Goal: Task Accomplishment & Management: Manage account settings

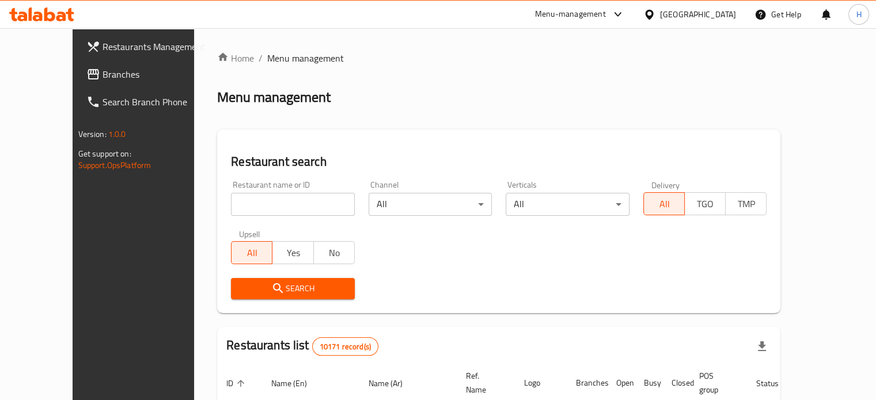
click at [242, 203] on input "search" at bounding box center [293, 204] width 124 height 23
click at [310, 284] on span "Search" at bounding box center [292, 289] width 105 height 14
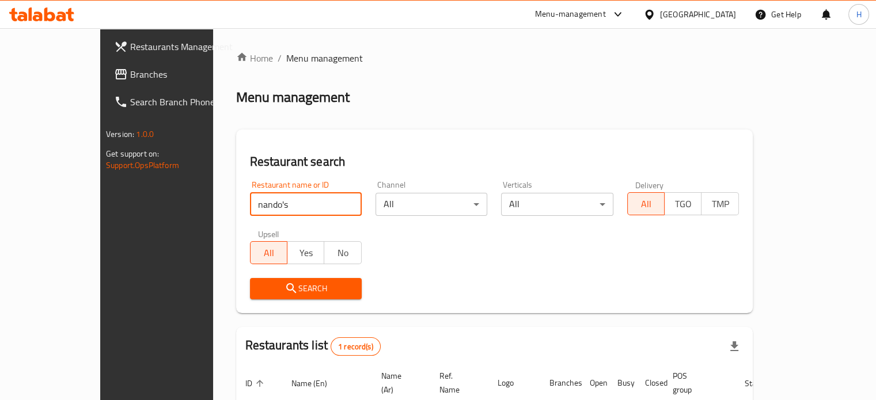
click at [250, 211] on input "nando's" at bounding box center [306, 204] width 112 height 23
type input "nando"
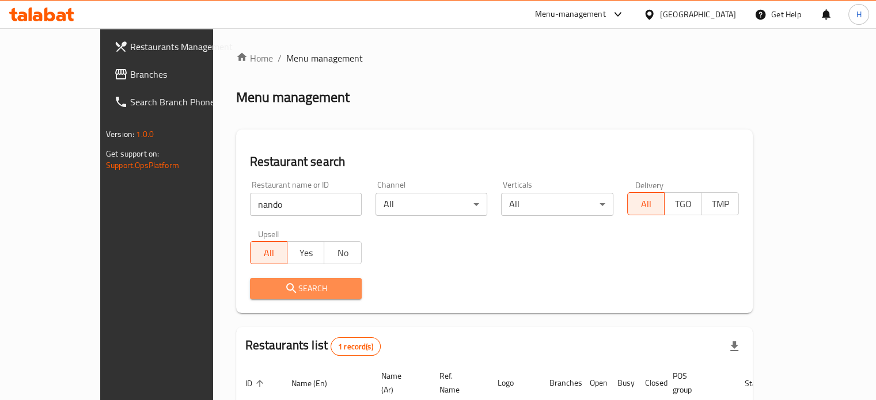
click at [259, 288] on span "Search" at bounding box center [305, 289] width 93 height 14
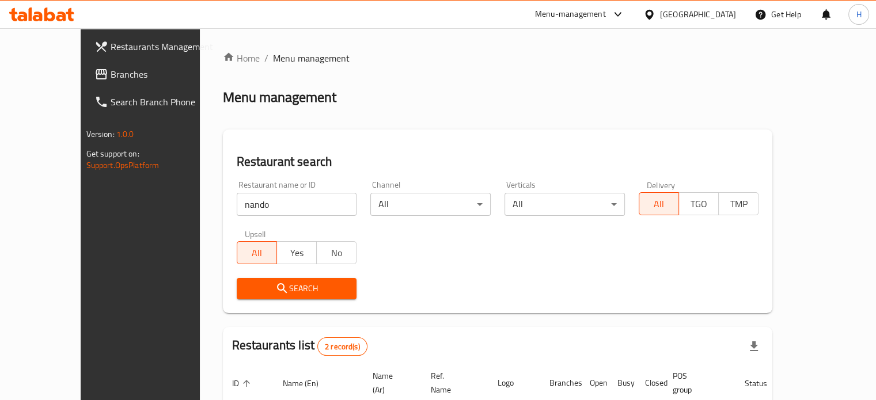
scroll to position [131, 0]
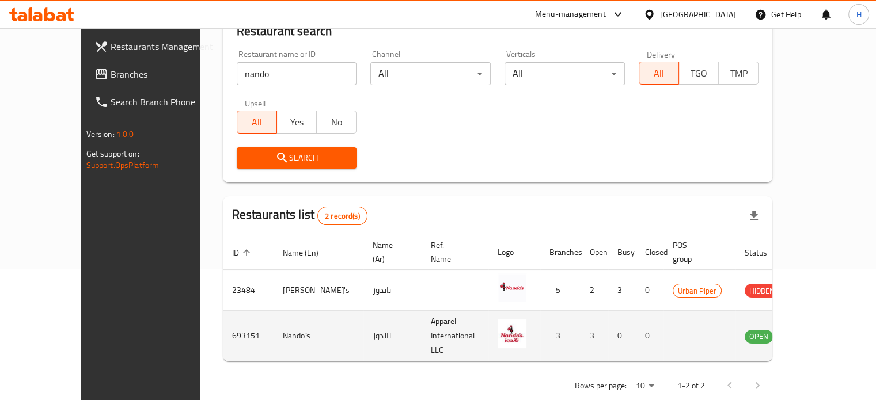
click at [818, 332] on icon "enhanced table" at bounding box center [811, 337] width 13 height 10
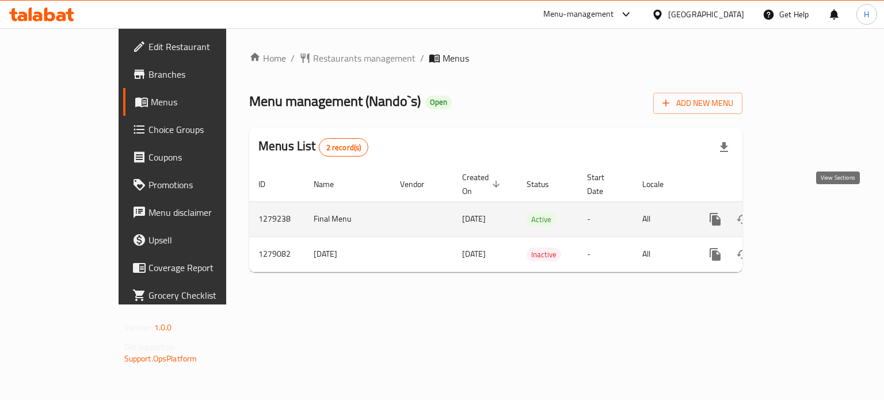
click at [804, 214] on icon "enhanced table" at bounding box center [798, 219] width 10 height 10
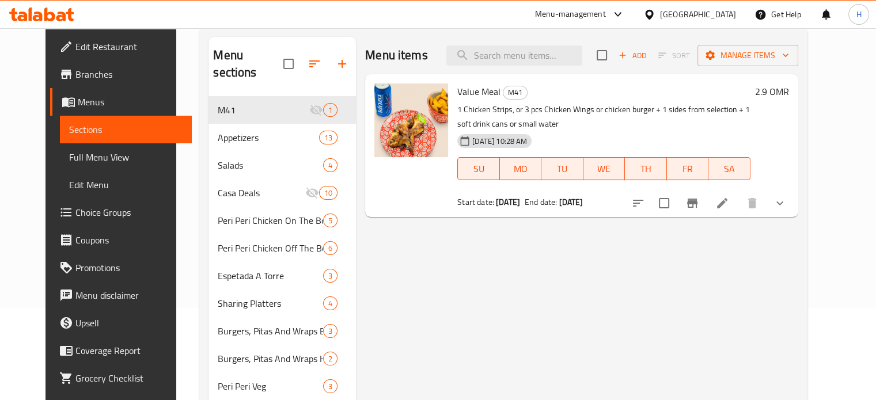
scroll to position [92, 0]
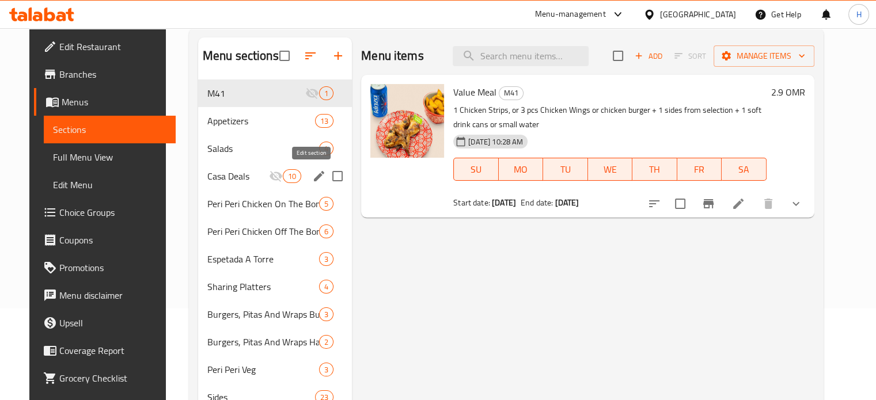
click at [314, 177] on icon "edit" at bounding box center [319, 176] width 10 height 10
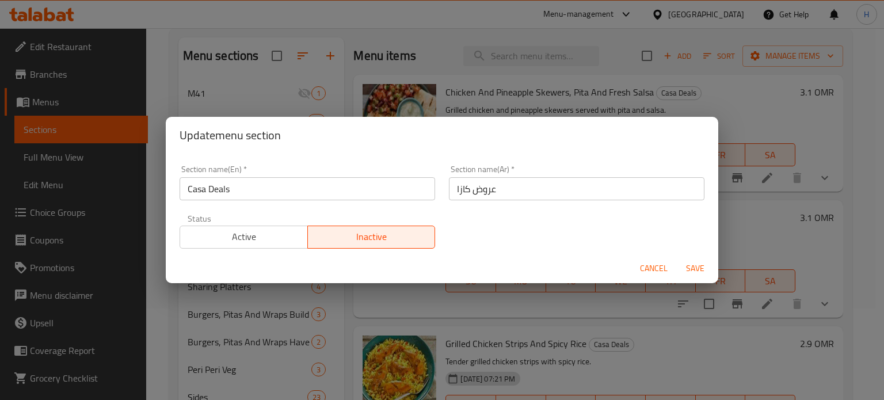
click at [268, 238] on span "Active" at bounding box center [244, 237] width 119 height 17
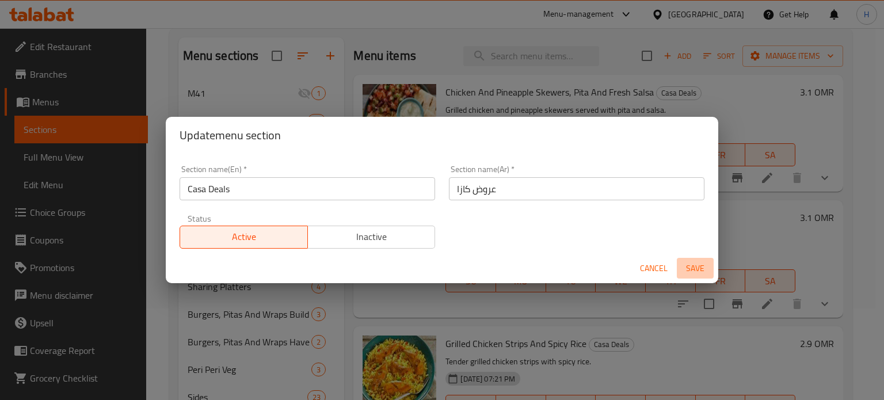
click at [699, 264] on span "Save" at bounding box center [696, 268] width 28 height 14
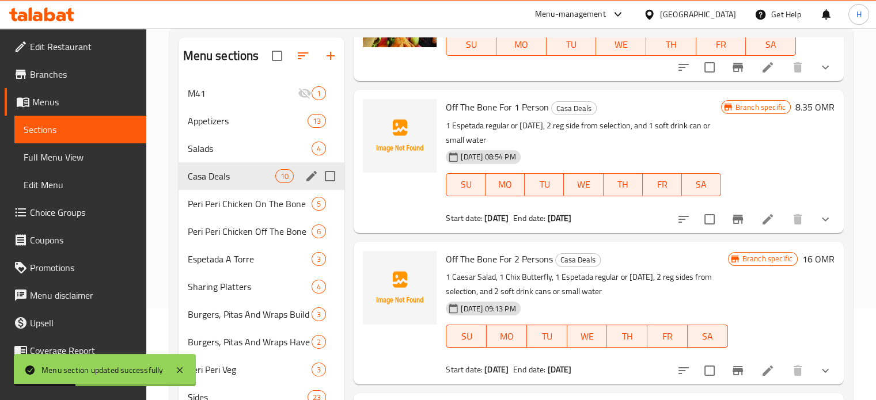
scroll to position [614, 0]
click at [732, 218] on icon "Branch-specific-item" at bounding box center [737, 218] width 10 height 9
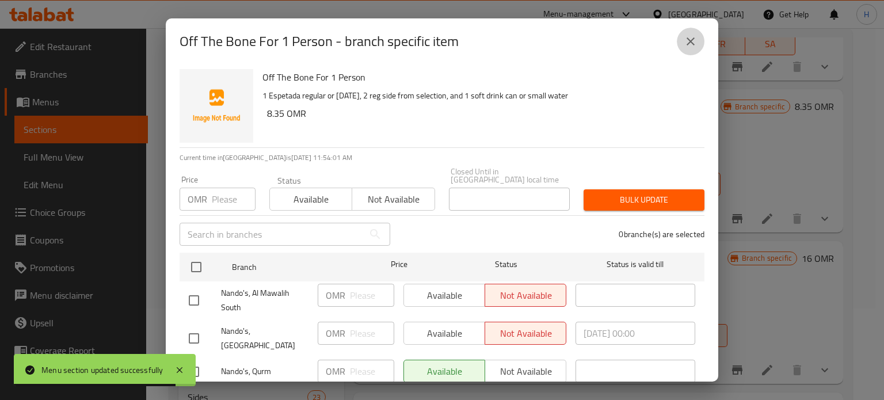
click at [684, 41] on icon "close" at bounding box center [691, 42] width 14 height 14
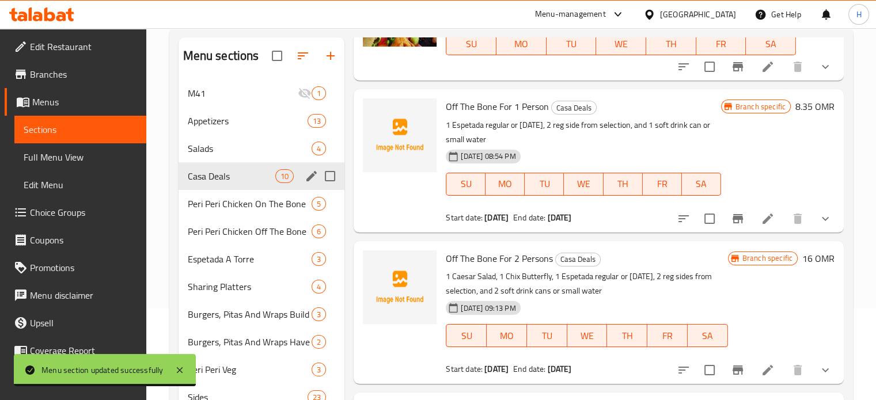
scroll to position [606, 0]
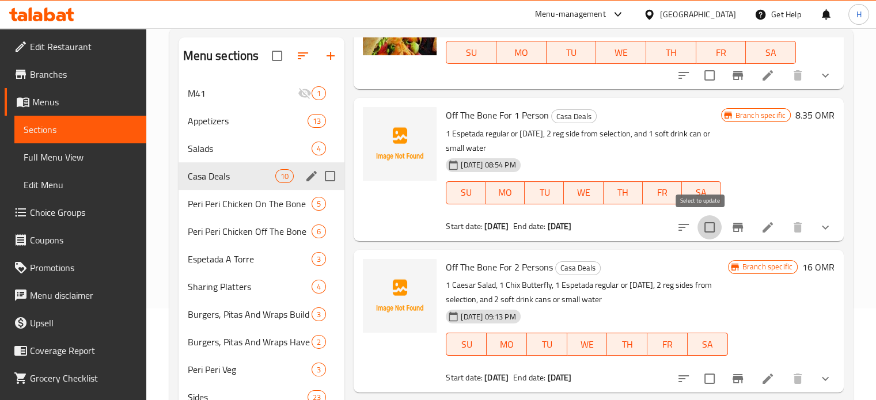
click at [700, 234] on input "checkbox" at bounding box center [709, 227] width 24 height 24
checkbox input "true"
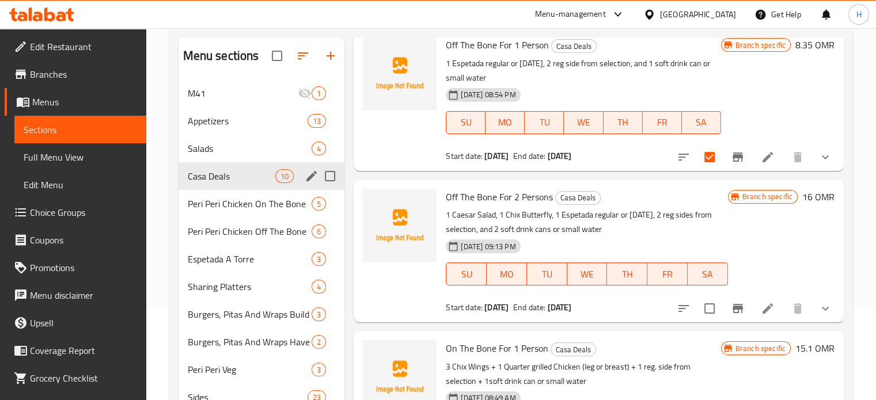
scroll to position [677, 0]
click at [700, 306] on input "checkbox" at bounding box center [709, 307] width 24 height 24
checkbox input "true"
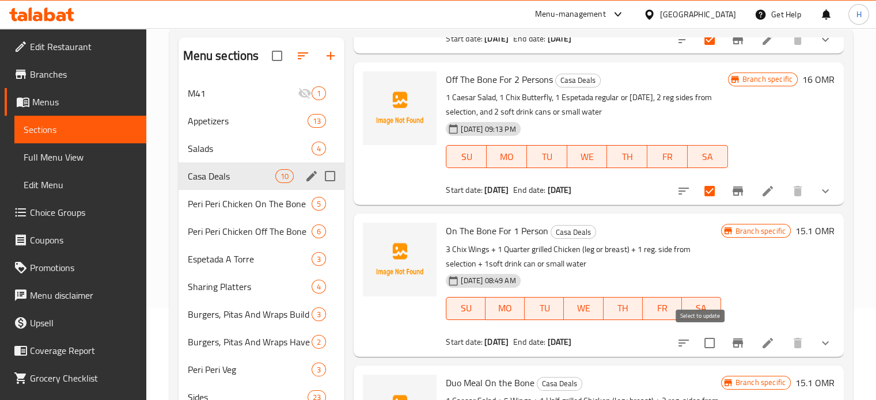
click at [702, 343] on input "checkbox" at bounding box center [709, 343] width 24 height 24
checkbox input "true"
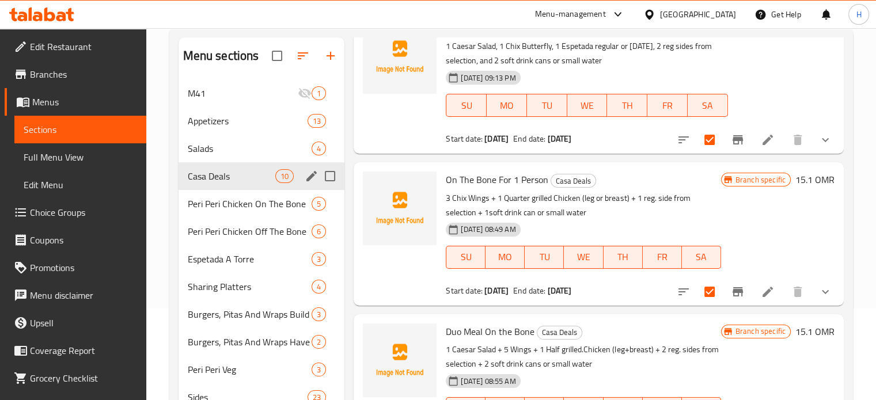
scroll to position [332, 0]
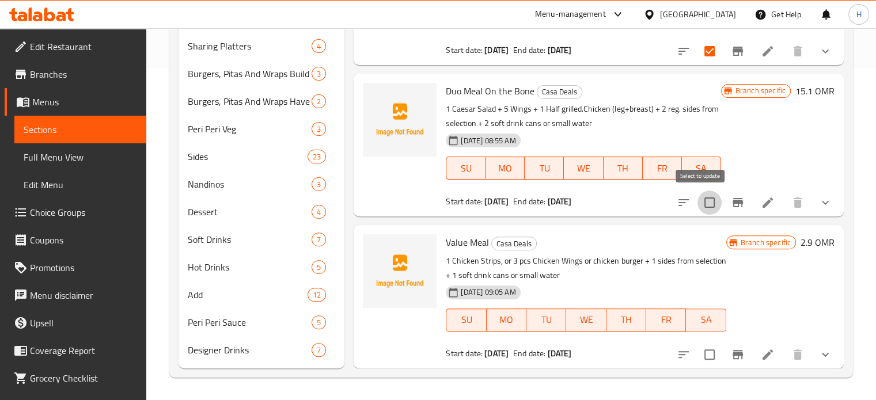
click at [701, 206] on input "checkbox" at bounding box center [709, 203] width 24 height 24
checkbox input "true"
click at [701, 353] on input "checkbox" at bounding box center [709, 355] width 24 height 24
checkbox input "true"
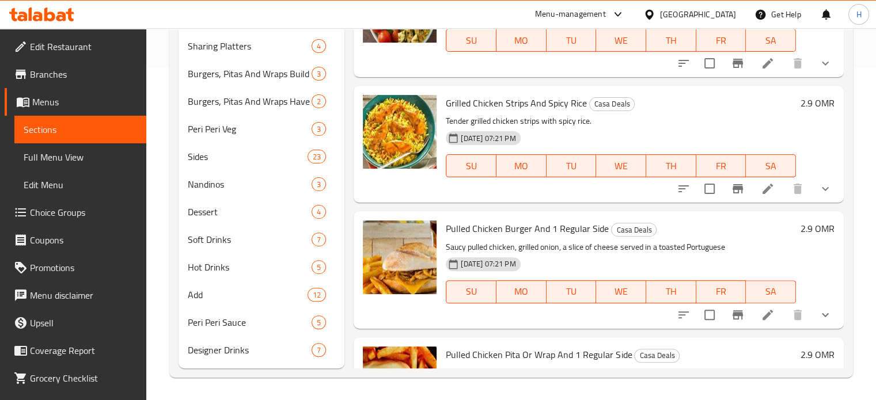
scroll to position [0, 0]
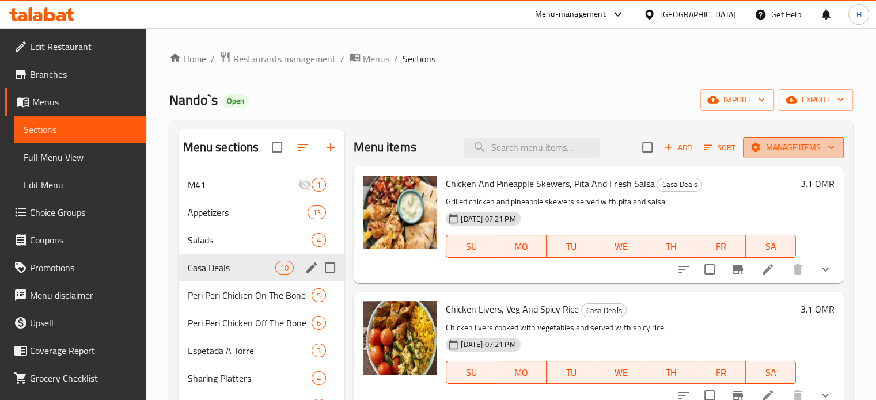
click at [767, 151] on span "Manage items" at bounding box center [793, 147] width 82 height 14
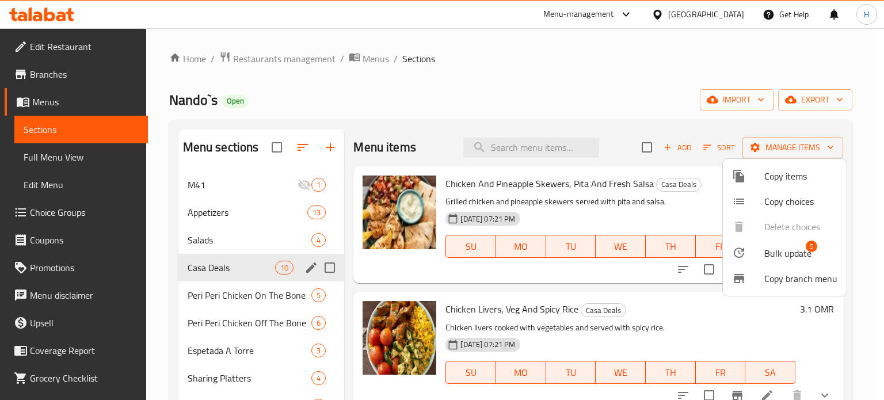
click at [776, 246] on span "Bulk update" at bounding box center [788, 253] width 47 height 14
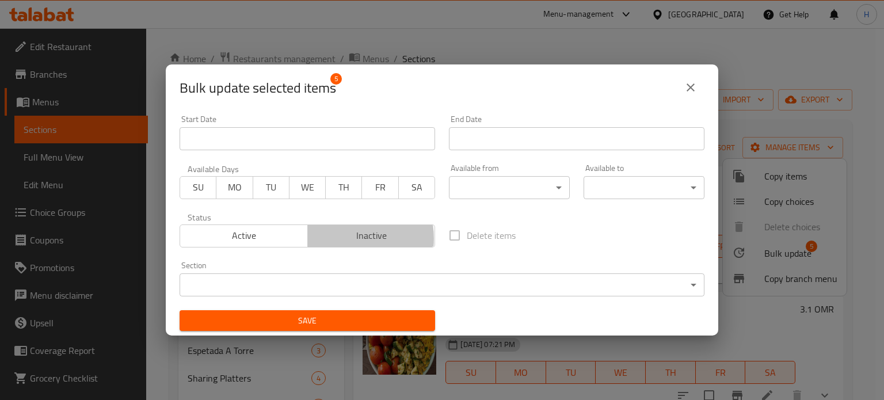
click at [340, 238] on span "Inactive" at bounding box center [372, 235] width 119 height 17
click at [371, 322] on span "Save" at bounding box center [307, 321] width 237 height 14
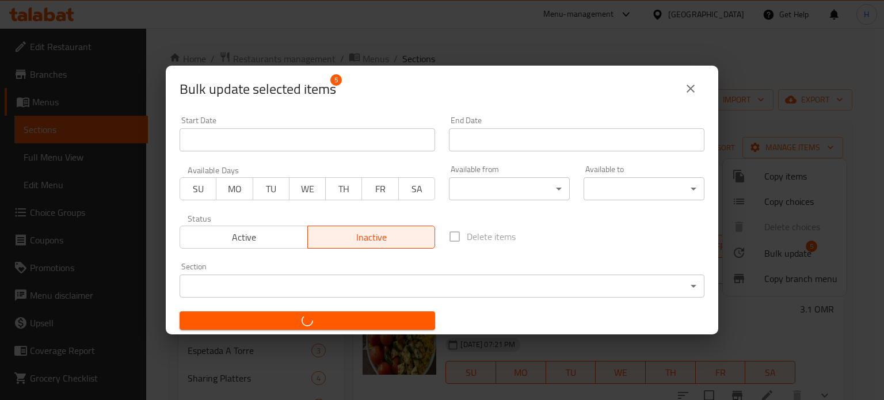
checkbox input "false"
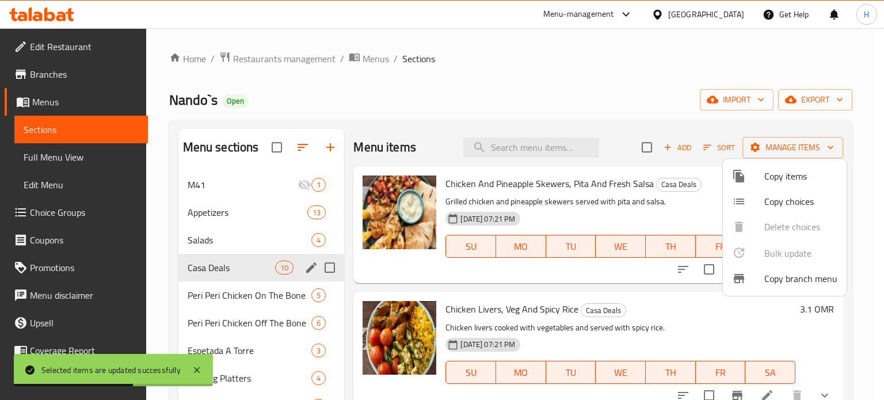
click at [425, 219] on div at bounding box center [442, 200] width 884 height 400
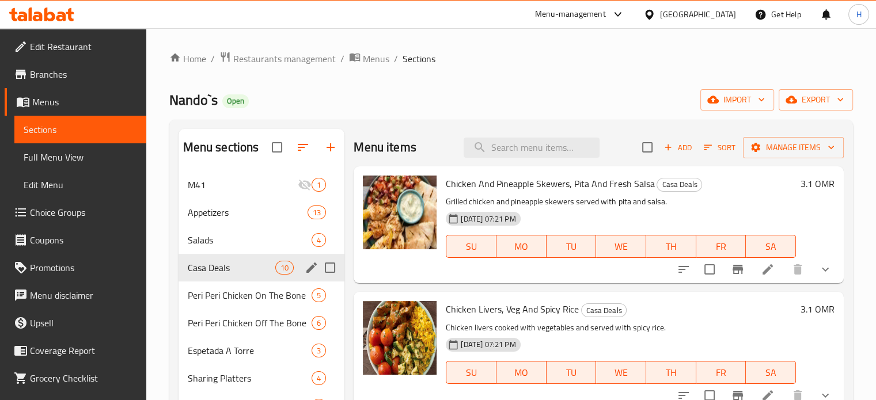
click at [400, 230] on img at bounding box center [400, 213] width 74 height 74
